Goal: Information Seeking & Learning: Check status

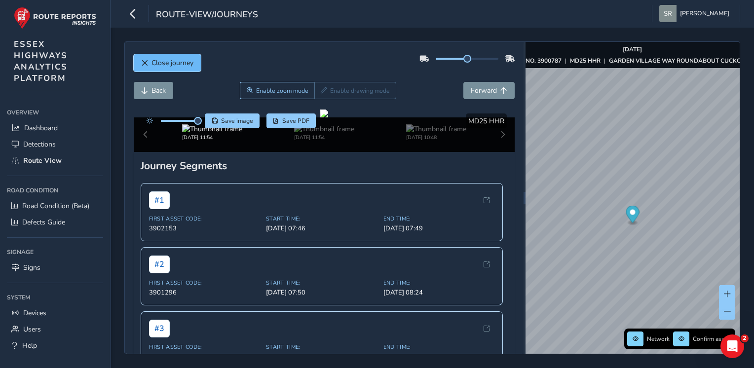
click at [178, 67] on span "Close journey" at bounding box center [173, 62] width 42 height 9
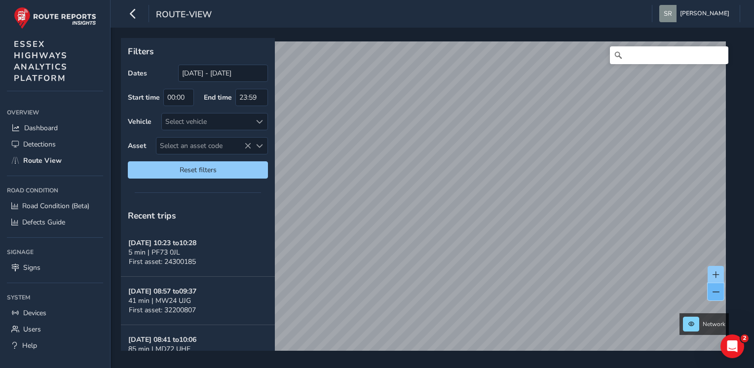
click at [721, 292] on button at bounding box center [716, 291] width 16 height 17
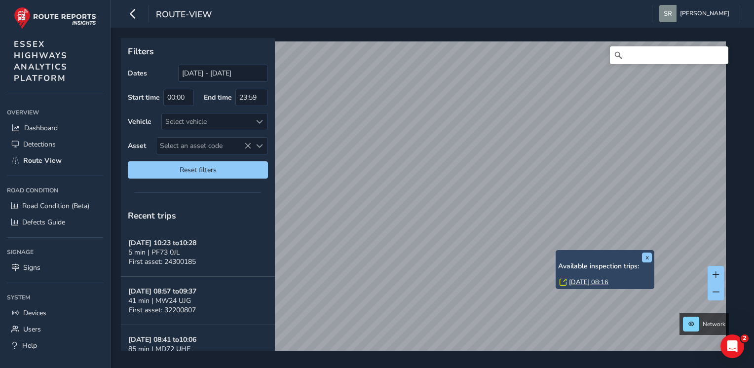
click at [582, 280] on link "[DATE] 08:16" at bounding box center [588, 282] width 39 height 9
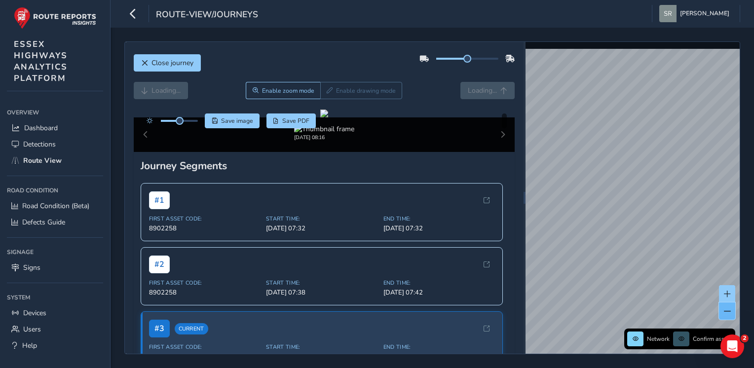
click at [729, 312] on span at bounding box center [727, 311] width 7 height 7
click at [742, 229] on div "Close journey Loading... Enable zoom mode Enable drawing mode Loading... Click …" at bounding box center [433, 198] width 644 height 341
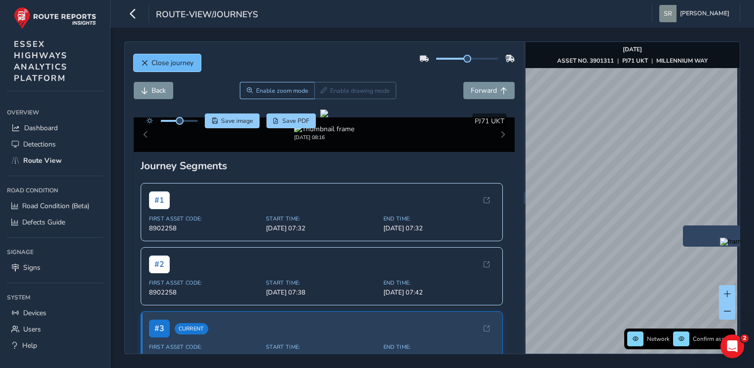
click at [192, 58] on span "Close journey" at bounding box center [173, 62] width 42 height 9
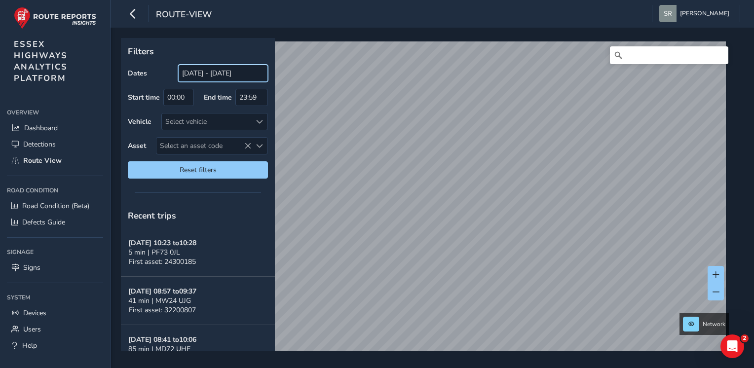
click at [209, 69] on input "[DATE] - [DATE]" at bounding box center [223, 73] width 90 height 17
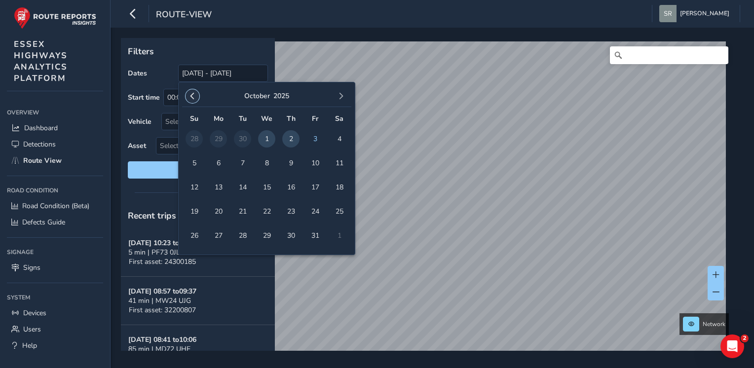
click at [194, 92] on button "button" at bounding box center [193, 96] width 14 height 14
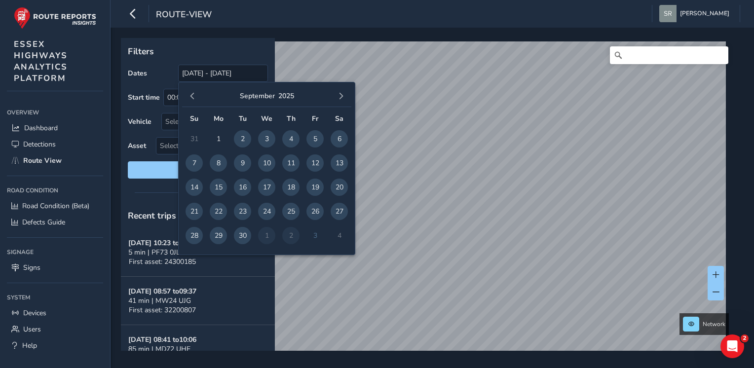
click at [194, 92] on button "button" at bounding box center [193, 96] width 14 height 14
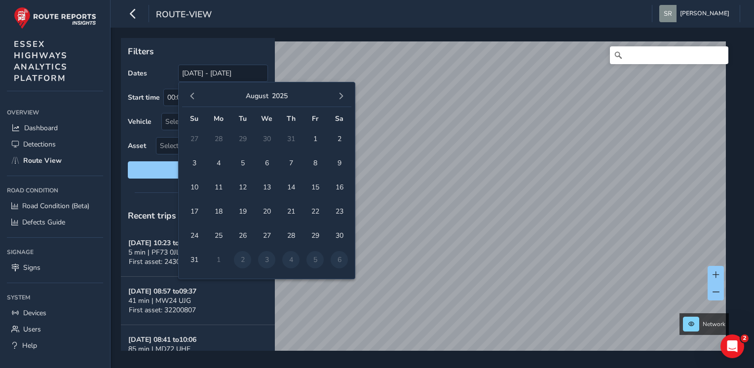
click at [194, 92] on button "button" at bounding box center [193, 96] width 14 height 14
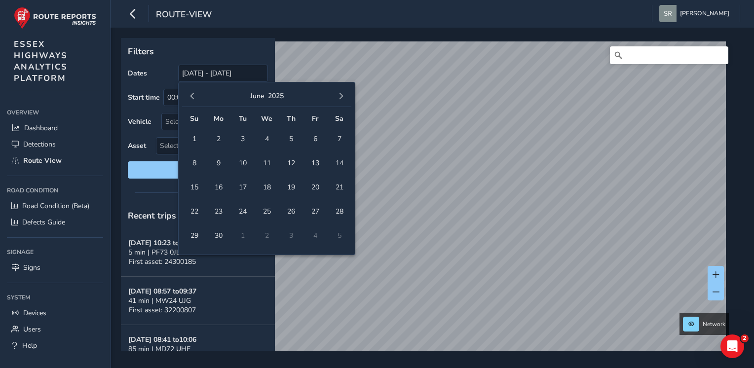
click at [194, 92] on button "button" at bounding box center [193, 96] width 14 height 14
click at [240, 132] on span "1" at bounding box center [242, 138] width 17 height 17
click at [345, 93] on button "button" at bounding box center [341, 96] width 14 height 14
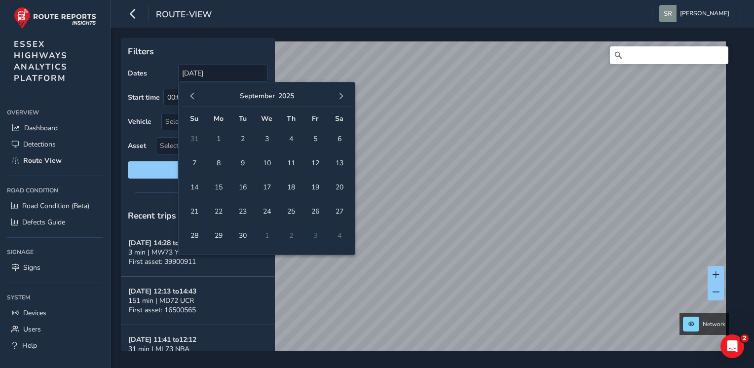
click at [345, 93] on button "button" at bounding box center [341, 96] width 14 height 14
click at [198, 89] on div "[DATE]" at bounding box center [266, 96] width 169 height 21
click at [184, 102] on div "[DATE]" at bounding box center [266, 96] width 169 height 21
click at [188, 97] on button "button" at bounding box center [193, 96] width 14 height 14
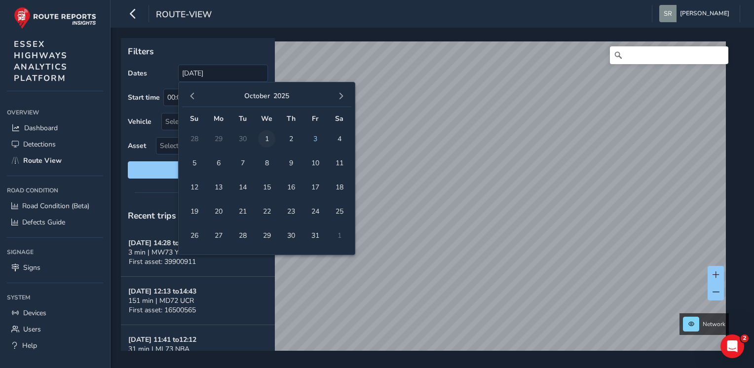
click at [269, 141] on span "1" at bounding box center [266, 138] width 17 height 17
type input "[DATE] - [DATE]"
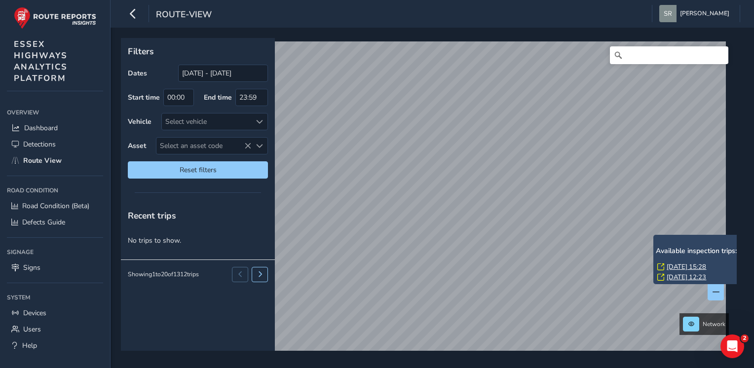
click at [706, 271] on link "[DATE] 15:28" at bounding box center [686, 267] width 39 height 9
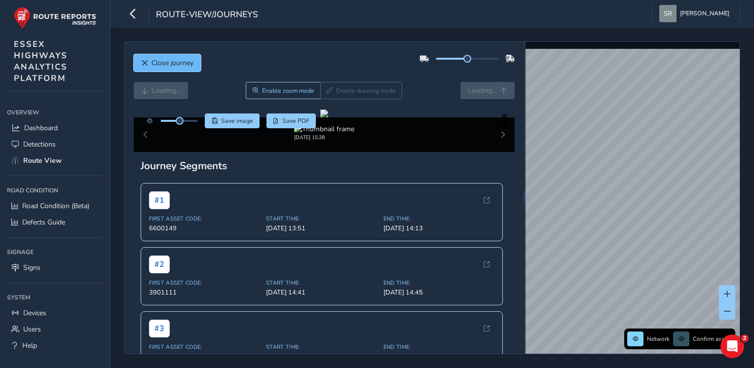
click at [156, 63] on span "Close journey" at bounding box center [173, 62] width 42 height 9
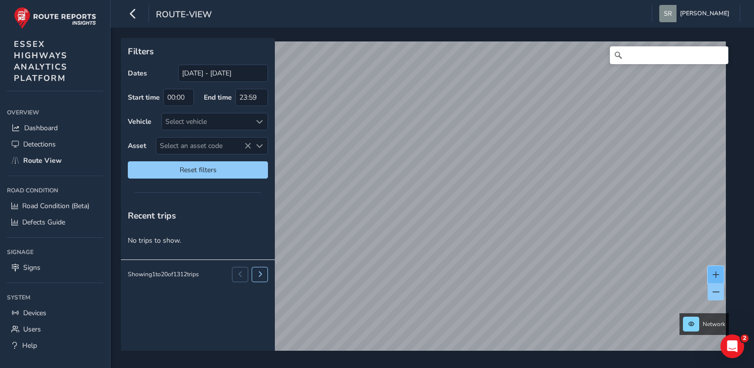
click at [715, 272] on span at bounding box center [716, 275] width 7 height 7
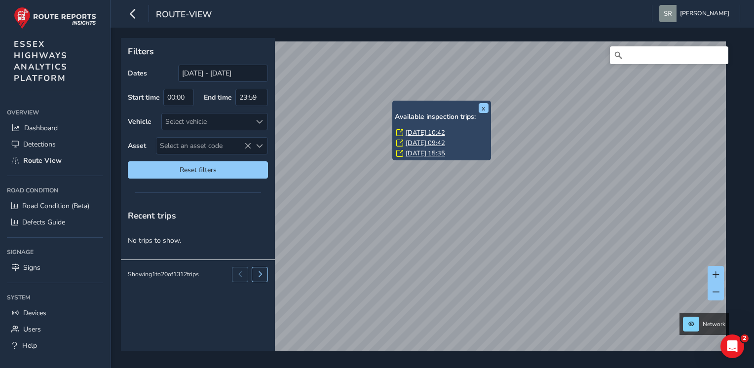
click at [407, 134] on link "[DATE] 10:42" at bounding box center [425, 132] width 39 height 9
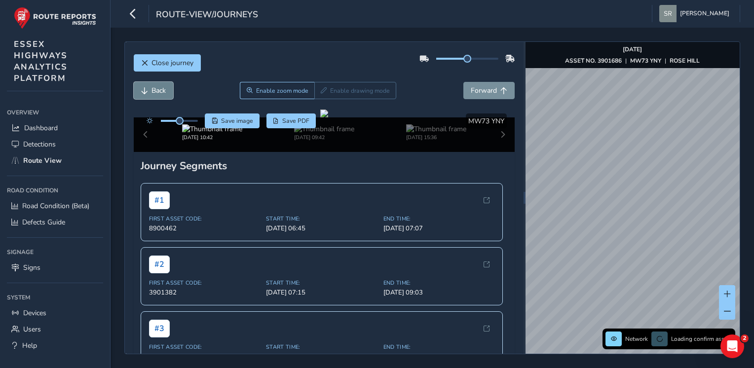
click at [148, 86] on button "Back" at bounding box center [153, 90] width 39 height 17
click at [474, 88] on span "Forward" at bounding box center [484, 90] width 26 height 9
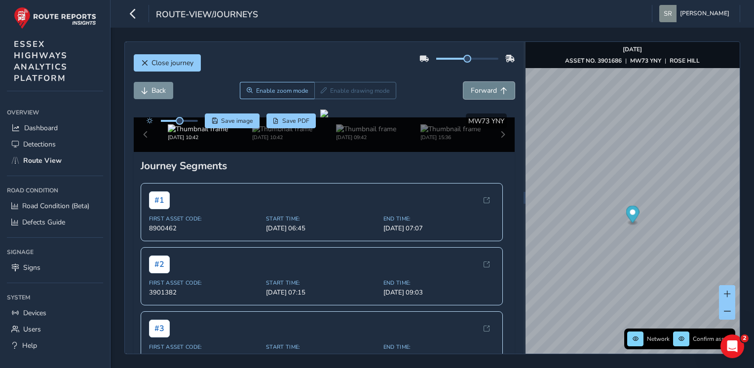
click at [474, 88] on span "Forward" at bounding box center [484, 90] width 26 height 9
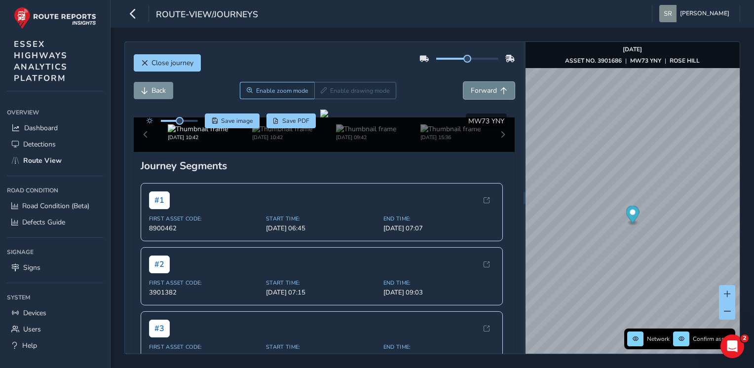
click at [474, 88] on span "Forward" at bounding box center [484, 90] width 26 height 9
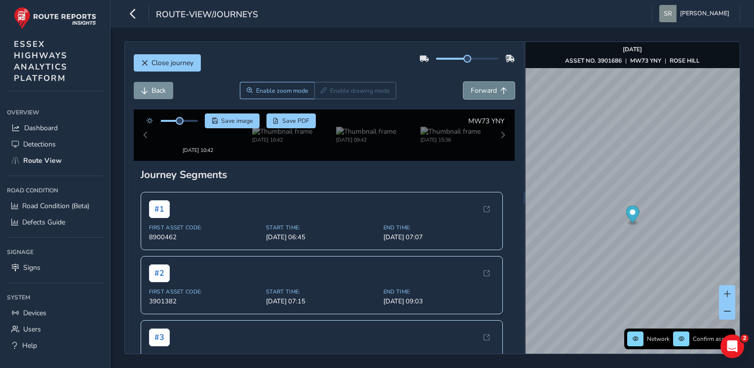
click at [474, 88] on span "Forward" at bounding box center [484, 90] width 26 height 9
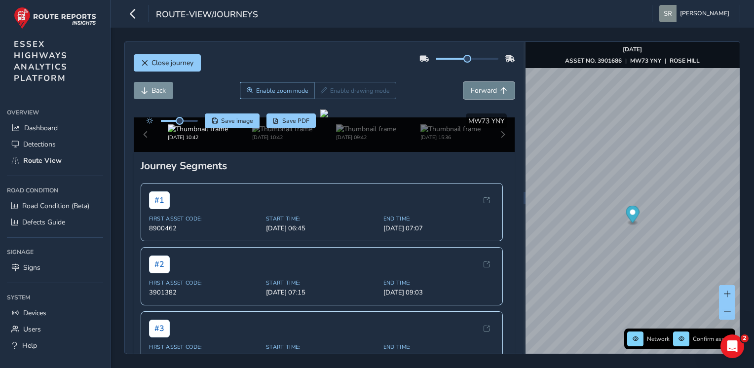
click at [474, 88] on span "Forward" at bounding box center [484, 90] width 26 height 9
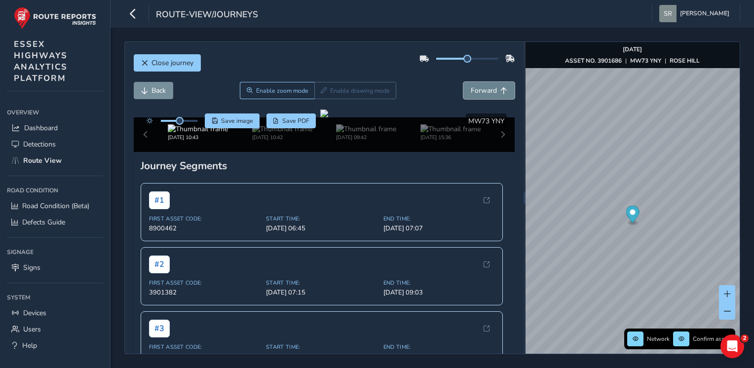
click at [474, 88] on span "Forward" at bounding box center [484, 90] width 26 height 9
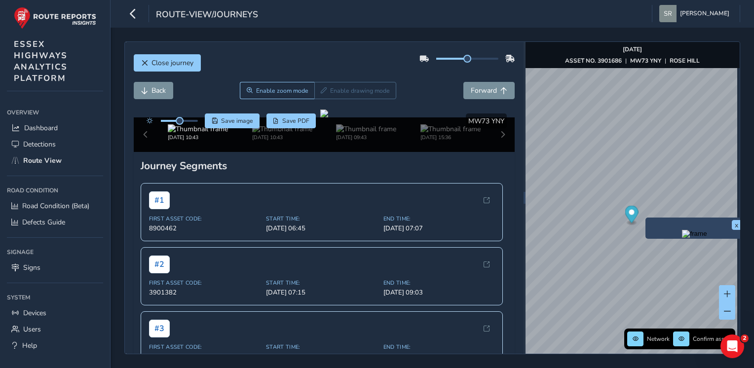
click at [682, 238] on img "Preview frame" at bounding box center [694, 234] width 25 height 8
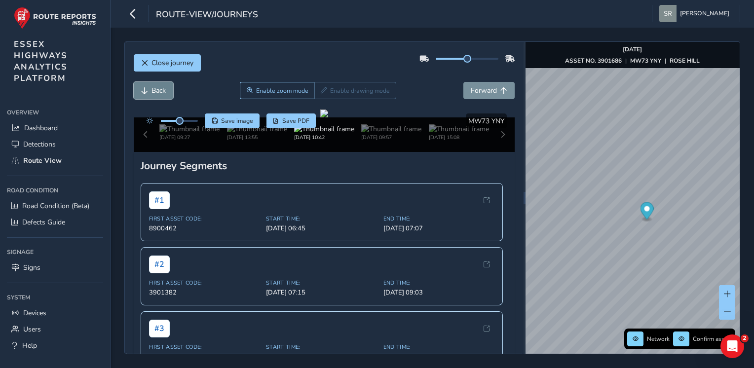
click at [152, 84] on button "Back" at bounding box center [153, 90] width 39 height 17
click at [154, 90] on span "Back" at bounding box center [159, 90] width 14 height 9
click at [474, 94] on span "Forward" at bounding box center [484, 90] width 26 height 9
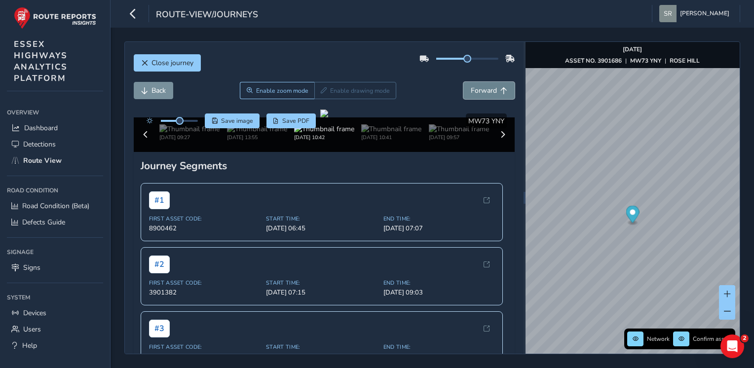
click at [474, 94] on span "Forward" at bounding box center [484, 90] width 26 height 9
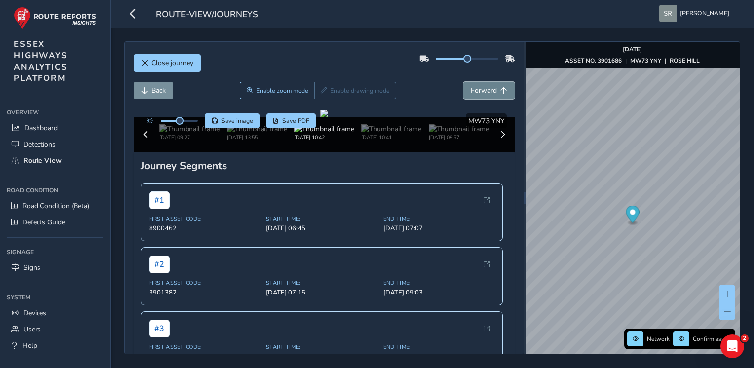
click at [474, 94] on span "Forward" at bounding box center [484, 90] width 26 height 9
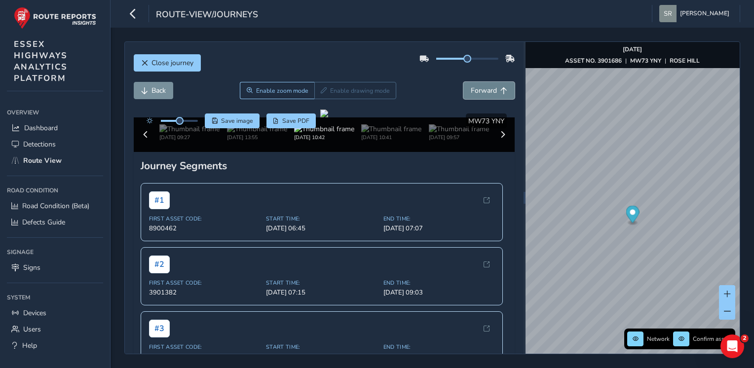
click at [474, 94] on span "Forward" at bounding box center [484, 90] width 26 height 9
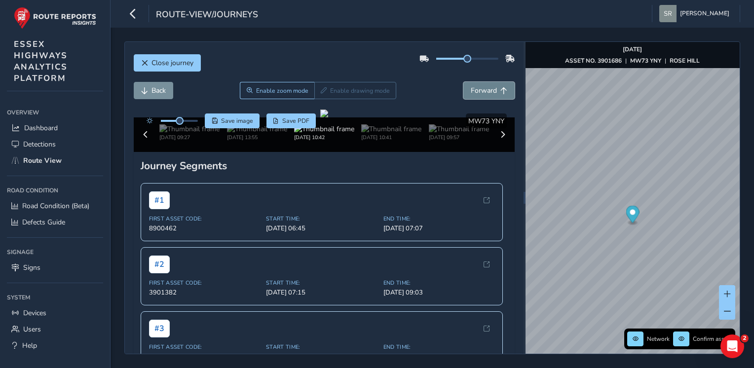
click at [474, 94] on span "Forward" at bounding box center [484, 90] width 26 height 9
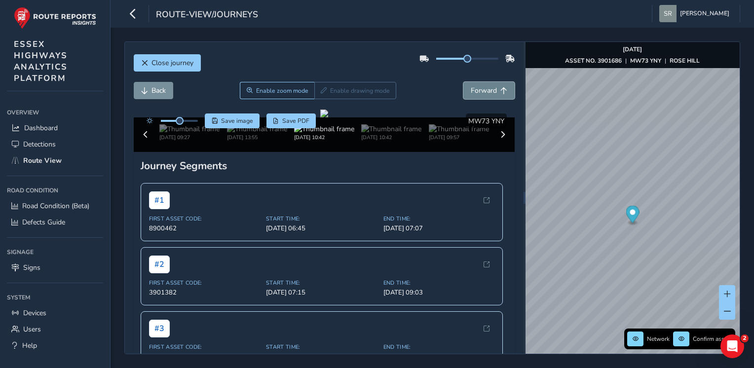
click at [474, 94] on span "Forward" at bounding box center [484, 90] width 26 height 9
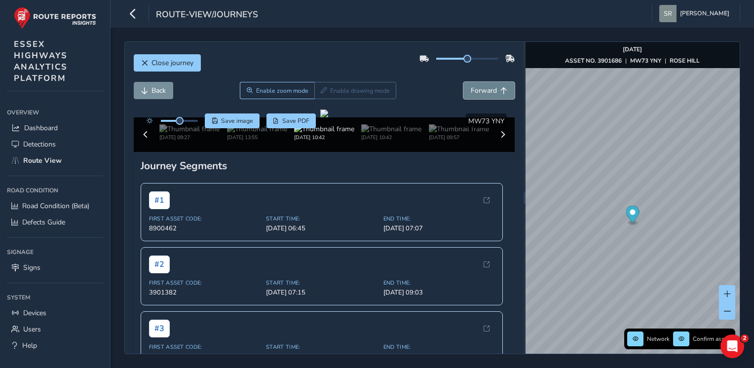
click at [474, 94] on span "Forward" at bounding box center [484, 90] width 26 height 9
click at [158, 55] on button "Close journey" at bounding box center [167, 62] width 67 height 17
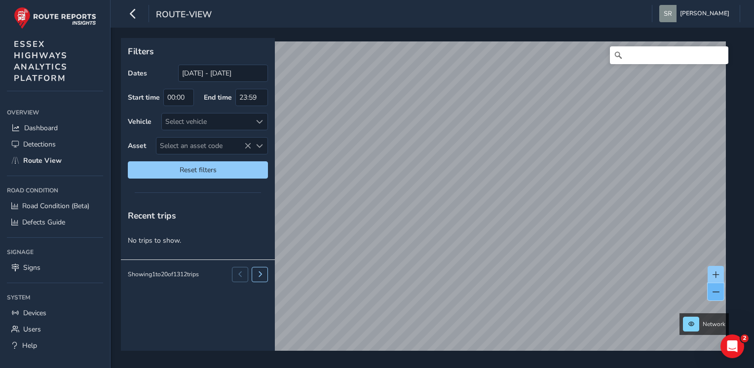
click at [721, 292] on button at bounding box center [716, 291] width 16 height 17
click at [717, 297] on button at bounding box center [716, 291] width 16 height 17
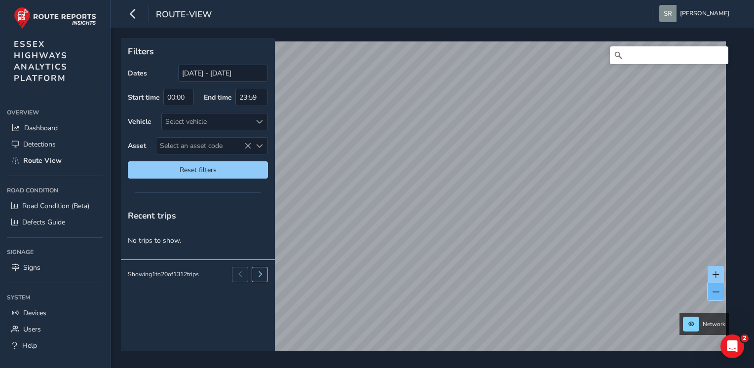
click at [717, 297] on button at bounding box center [716, 291] width 16 height 17
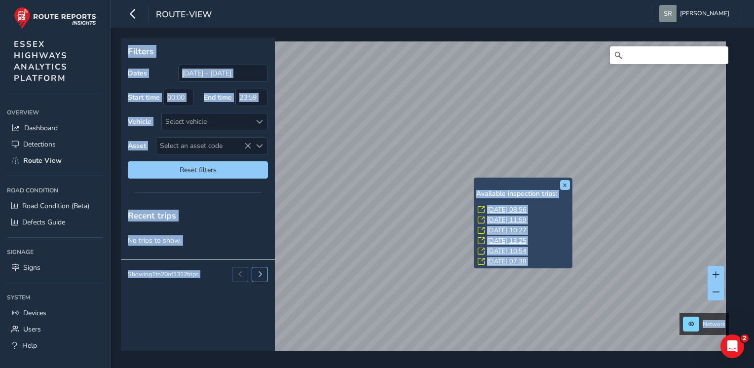
click at [236, 221] on div "Recent trips" at bounding box center [198, 216] width 154 height 26
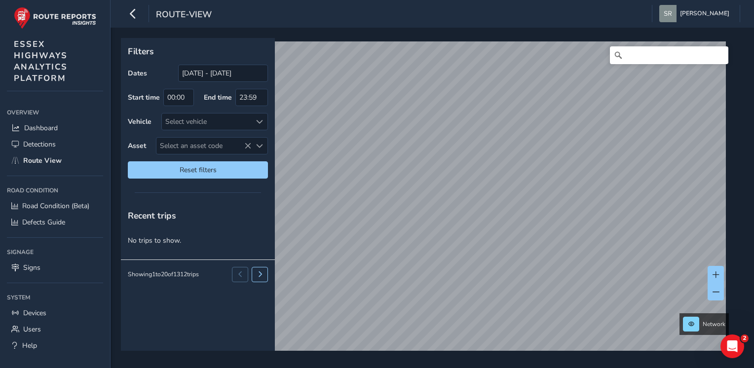
click at [681, 0] on html "route-view [PERSON_NAME] Colour Scheme: Dark Dim Light Logout Filters Dates [DA…" at bounding box center [377, 184] width 754 height 368
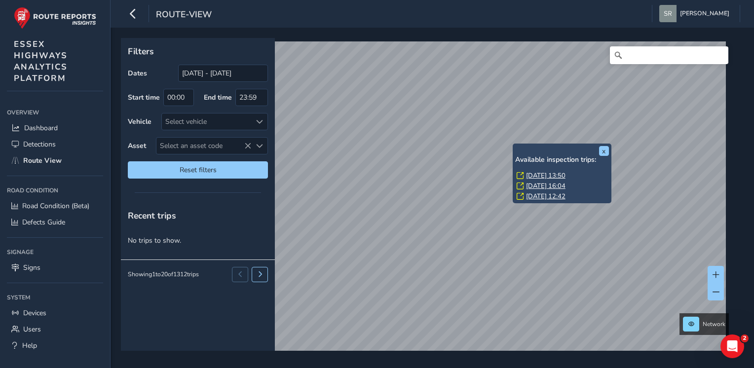
click at [541, 32] on div "x Available inspection trips: [DATE] 13:50 [DATE] 16:04 [DATE] 12:42 Filters Da…" at bounding box center [433, 198] width 644 height 341
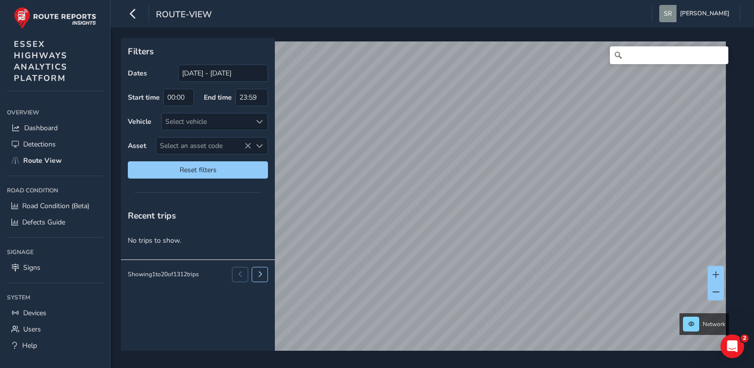
drag, startPoint x: 414, startPoint y: 208, endPoint x: 441, endPoint y: -37, distance: 245.9
click at [441, 0] on html "route-view [PERSON_NAME] Colour Scheme: Dark Dim Light Logout Filters Dates [DA…" at bounding box center [377, 184] width 754 height 368
click at [716, 273] on span at bounding box center [716, 275] width 7 height 7
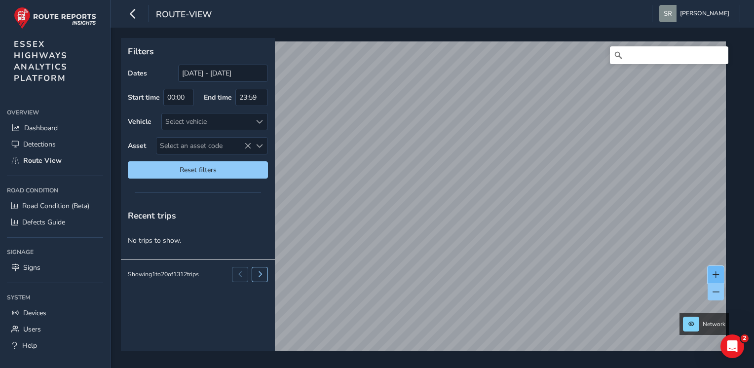
click at [716, 273] on span at bounding box center [716, 275] width 7 height 7
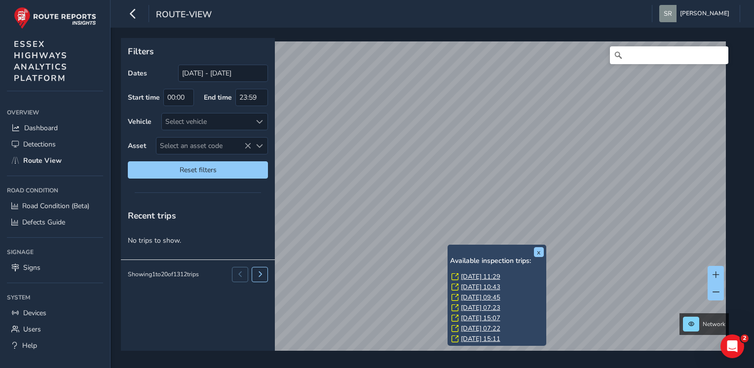
click at [474, 275] on link "[DATE] 11:29" at bounding box center [480, 276] width 39 height 9
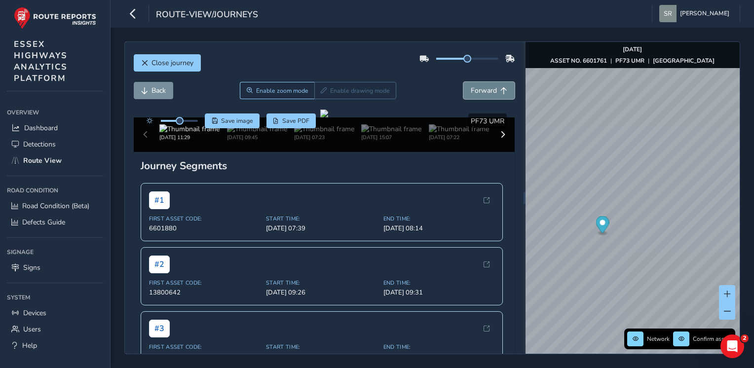
click at [493, 95] on button "Forward" at bounding box center [489, 90] width 51 height 17
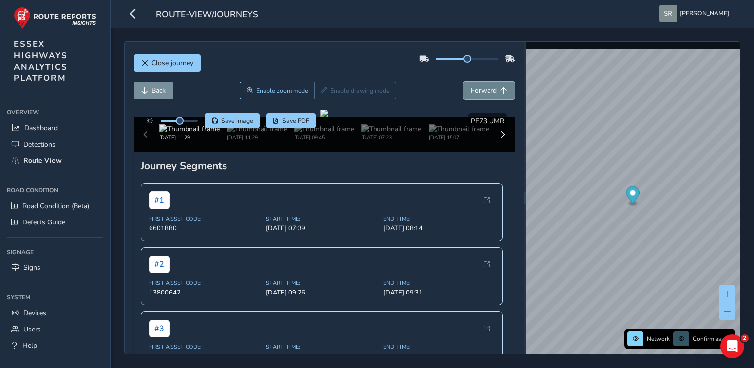
click at [493, 95] on button "Forward" at bounding box center [489, 90] width 51 height 17
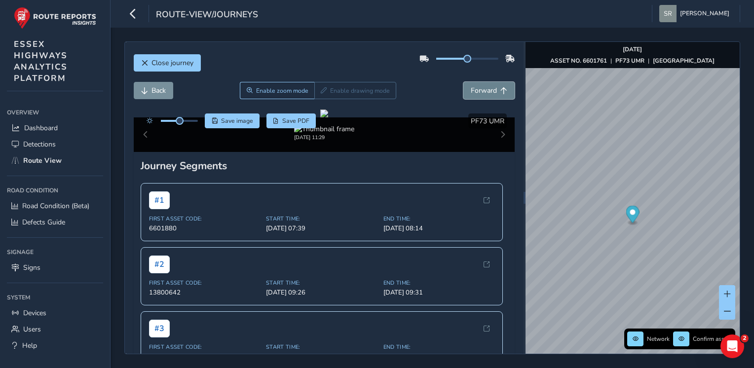
click at [493, 95] on button "Forward" at bounding box center [489, 90] width 51 height 17
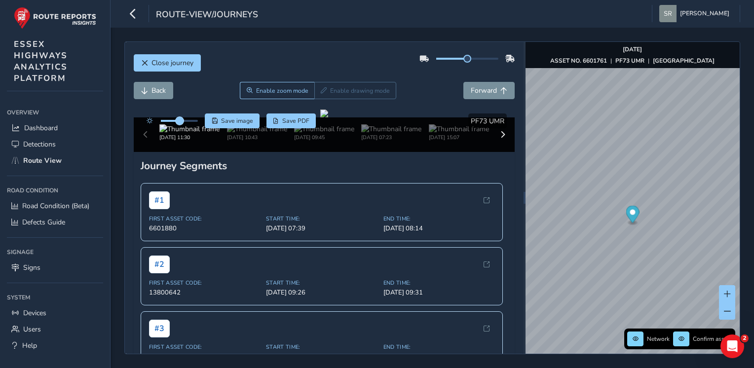
click at [180, 123] on span at bounding box center [180, 121] width 8 height 8
drag, startPoint x: 180, startPoint y: 123, endPoint x: 188, endPoint y: 122, distance: 8.0
click at [188, 122] on span at bounding box center [188, 121] width 8 height 8
drag, startPoint x: 188, startPoint y: 122, endPoint x: 302, endPoint y: 59, distance: 130.4
click at [302, 59] on div "Close journey" at bounding box center [325, 67] width 382 height 32
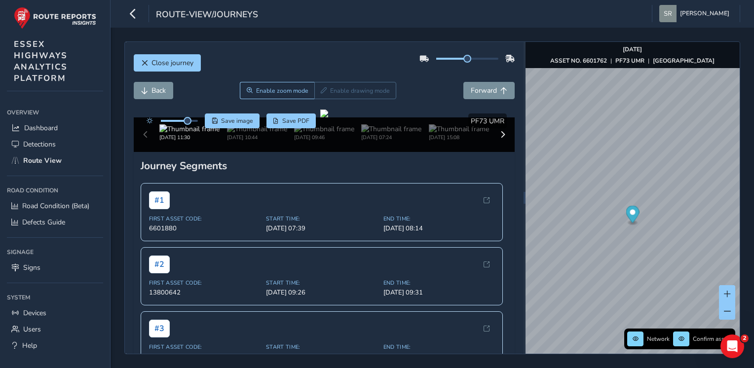
click at [168, 52] on div "Close journey" at bounding box center [325, 67] width 382 height 32
click at [167, 57] on button "Close journey" at bounding box center [167, 62] width 67 height 17
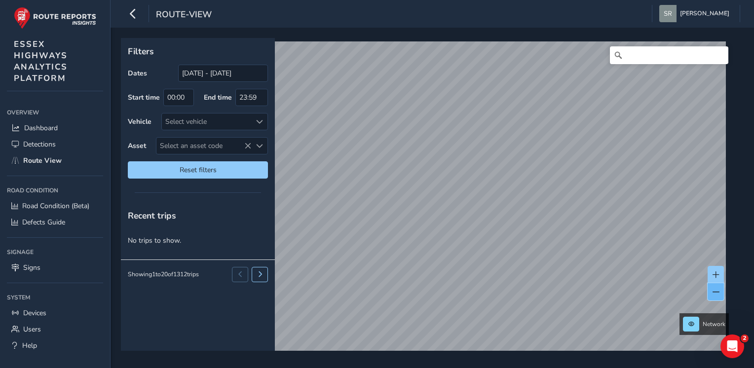
click at [719, 289] on span at bounding box center [716, 292] width 7 height 7
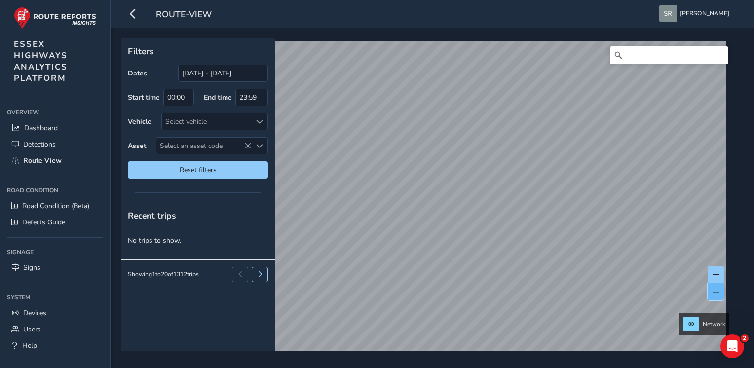
click at [719, 290] on span at bounding box center [716, 292] width 7 height 7
click at [717, 274] on span at bounding box center [716, 275] width 7 height 7
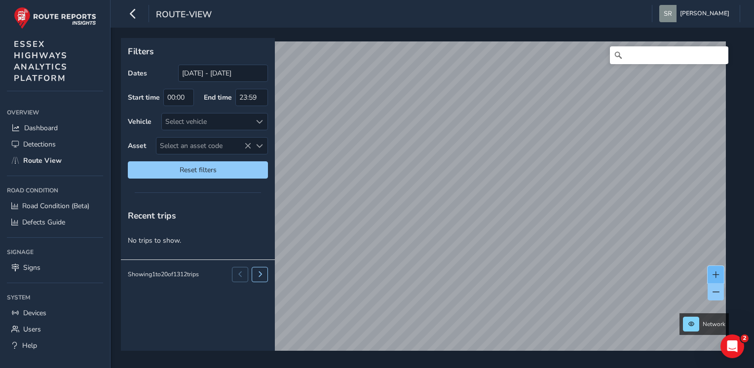
click at [717, 274] on span at bounding box center [716, 275] width 7 height 7
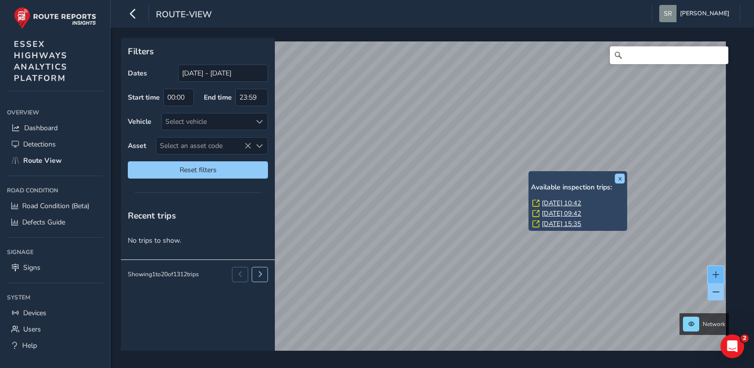
click at [721, 272] on button at bounding box center [716, 274] width 16 height 17
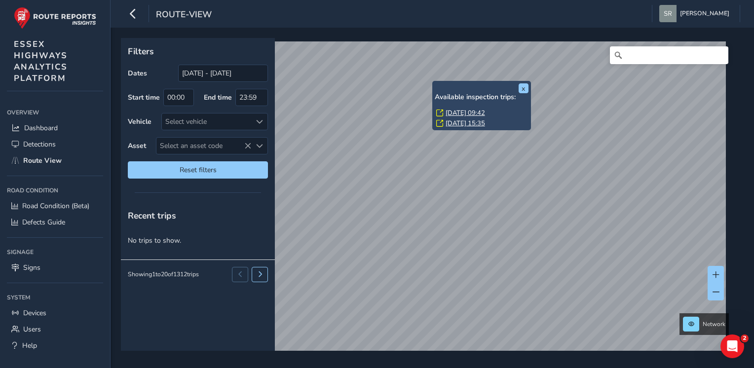
click at [444, 108] on div "Available inspection trips: [DATE] 09:42 [DATE] 15:35" at bounding box center [482, 111] width 94 height 36
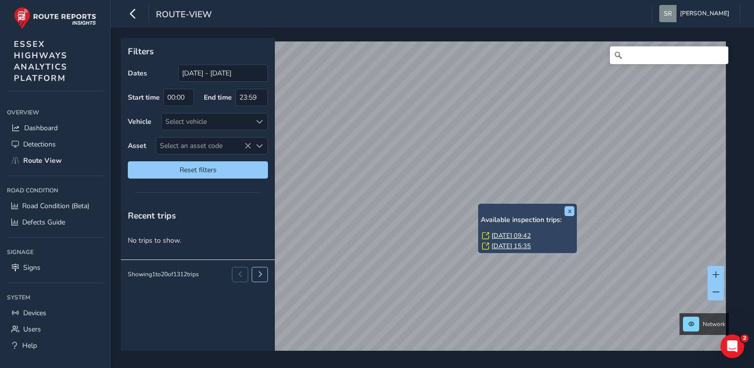
click at [505, 232] on link "[DATE] 09:42" at bounding box center [511, 236] width 39 height 9
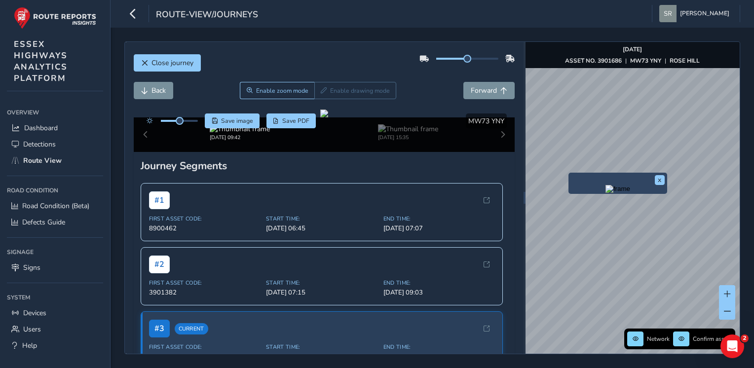
click at [570, 173] on div "x" at bounding box center [618, 183] width 99 height 21
click at [613, 193] on img "Preview frame" at bounding box center [618, 189] width 25 height 8
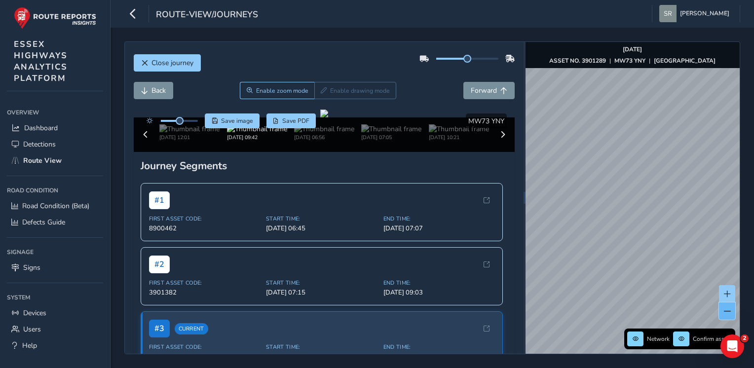
click at [728, 316] on button at bounding box center [727, 311] width 16 height 17
click at [166, 61] on span "Close journey" at bounding box center [173, 62] width 42 height 9
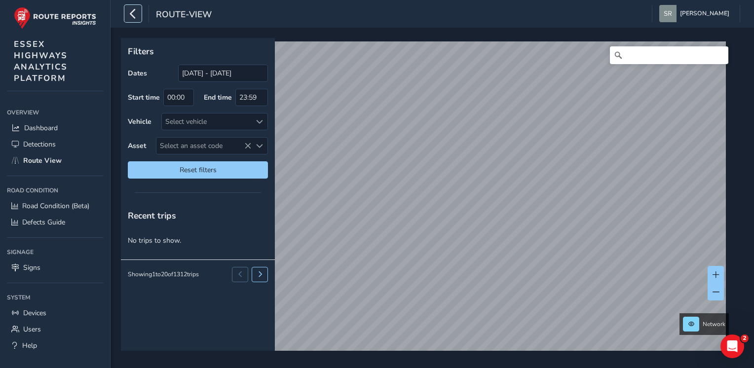
click at [136, 14] on icon "button" at bounding box center [133, 13] width 10 height 17
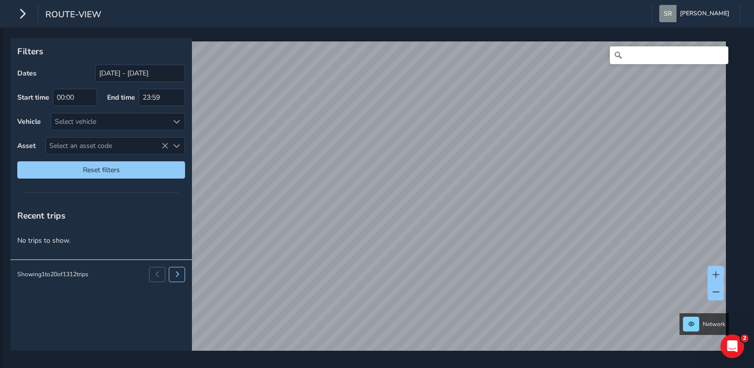
drag, startPoint x: 737, startPoint y: 71, endPoint x: 732, endPoint y: 34, distance: 37.3
click at [732, 34] on div "Filters Dates [DATE] - [DATE] Start time 00:00 End time 23:59 Vehicle Select ve…" at bounding box center [377, 198] width 754 height 341
click at [75, 2] on div "route-view [PERSON_NAME] Colour Scheme: Dark Dim Light Logout" at bounding box center [377, 14] width 754 height 28
click at [59, 22] on span "route-view" at bounding box center [73, 15] width 56 height 14
click at [12, 13] on div "route-view [PERSON_NAME] Colour Scheme: Dark Dim Light Logout" at bounding box center [377, 14] width 754 height 28
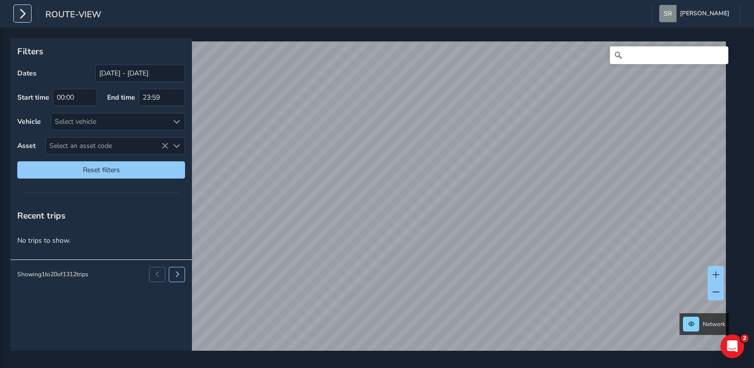
click at [16, 12] on button "button" at bounding box center [22, 13] width 17 height 17
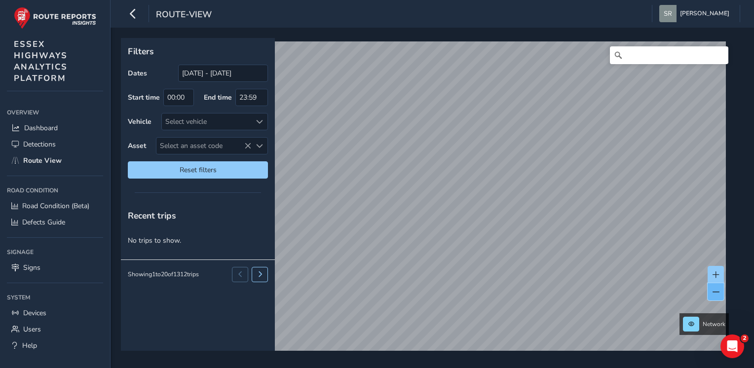
click at [723, 292] on button at bounding box center [716, 291] width 16 height 17
click at [719, 295] on button at bounding box center [716, 291] width 16 height 17
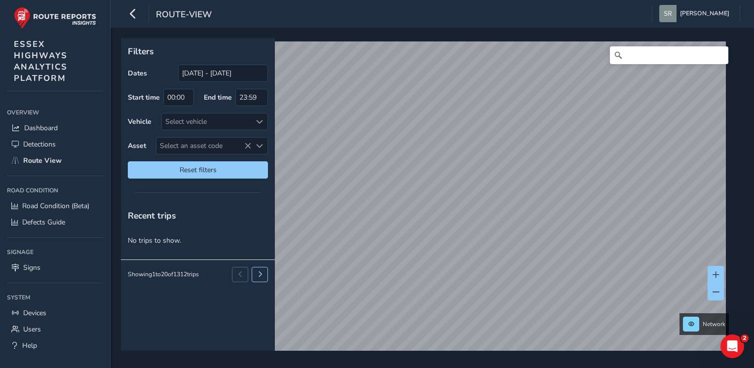
click at [659, 37] on div "Filters Dates [DATE] - [DATE] Start time 00:00 End time 23:59 Vehicle Select ve…" at bounding box center [433, 198] width 644 height 341
click at [716, 275] on span at bounding box center [716, 275] width 7 height 7
click at [718, 274] on span at bounding box center [716, 275] width 7 height 7
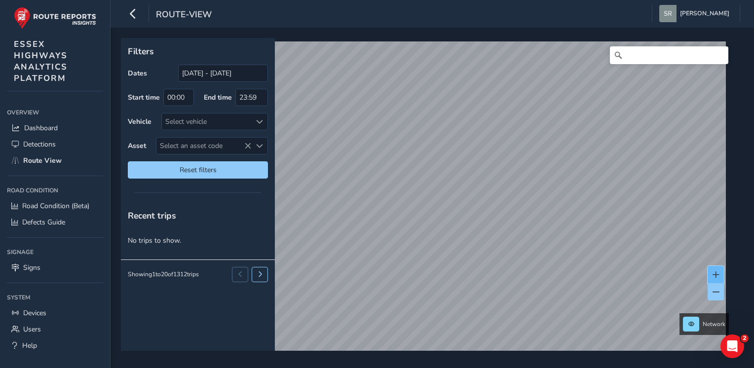
click at [718, 274] on span at bounding box center [716, 275] width 7 height 7
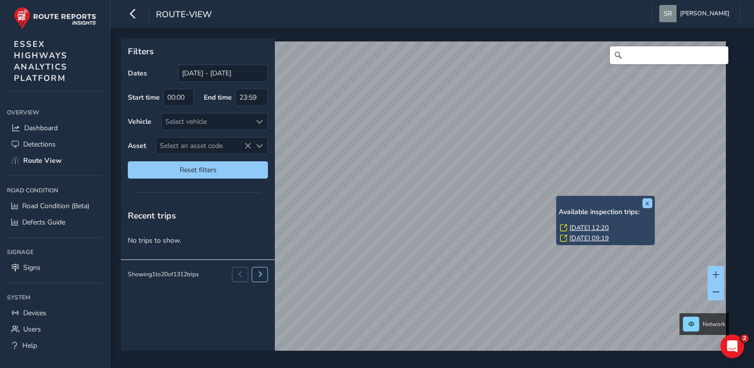
click at [569, 223] on div "Available inspection trips: [DATE] 12:20 [DATE] 09:19" at bounding box center [606, 226] width 94 height 36
click at [570, 224] on link "[DATE] 12:20" at bounding box center [589, 228] width 39 height 9
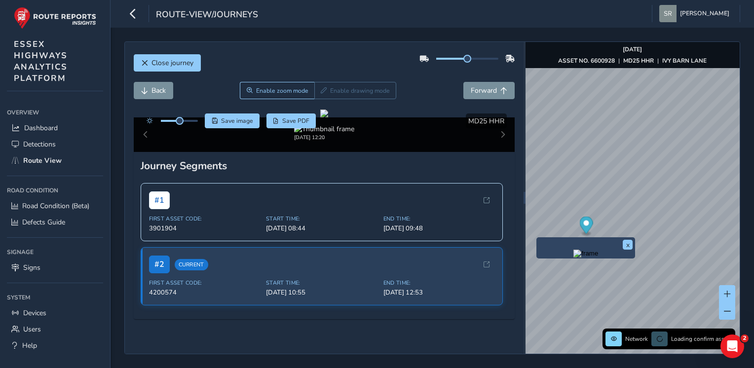
click at [591, 258] on img "Preview frame" at bounding box center [586, 254] width 25 height 8
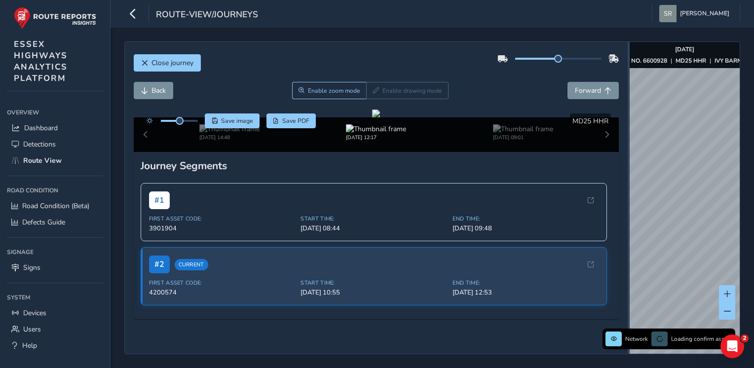
click at [658, 203] on div "Close journey Back Enable zoom mode Enable drawing mode Forward Click and Drag …" at bounding box center [432, 197] width 616 height 313
click at [133, 13] on icon "button" at bounding box center [133, 13] width 10 height 17
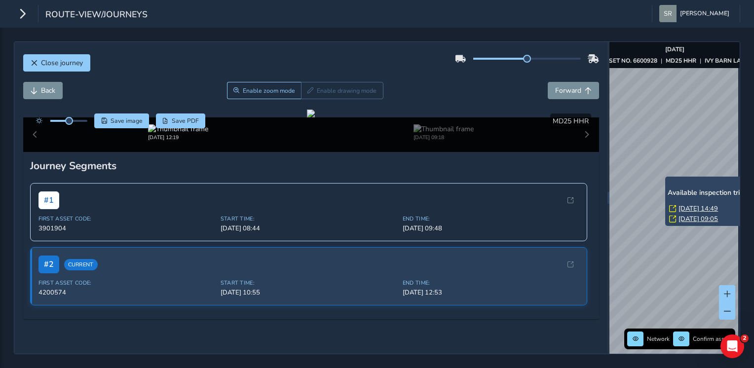
click at [682, 208] on link "[DATE] 14:49" at bounding box center [698, 208] width 39 height 9
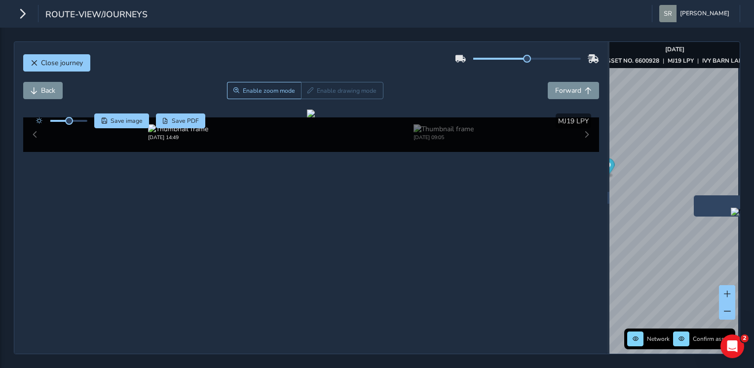
click at [731, 216] on img "Preview frame" at bounding box center [743, 212] width 25 height 8
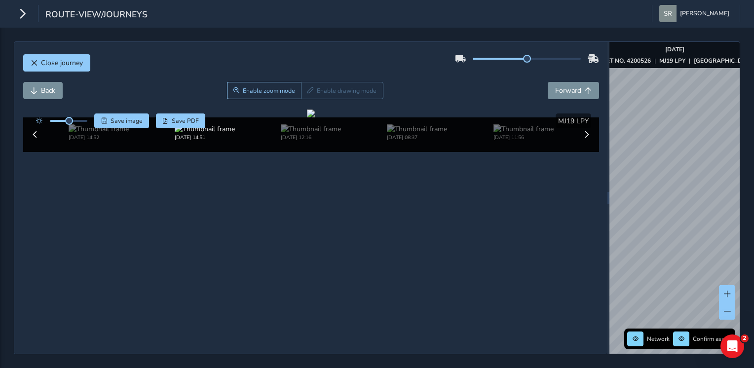
click at [686, 58] on div "Network Confirm assets [DATE] ASSET NO. 4200526 | MJ19 LPY | [GEOGRAPHIC_DATA]" at bounding box center [675, 198] width 130 height 312
